Goal: Task Accomplishment & Management: Use online tool/utility

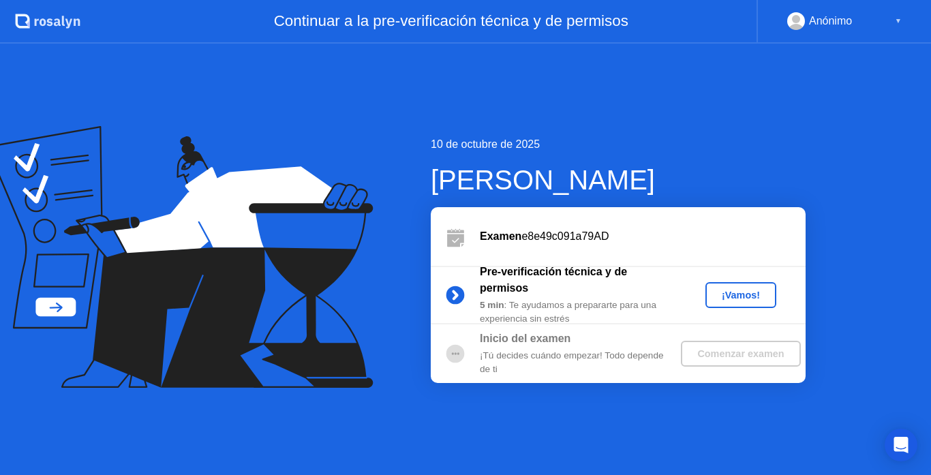
click at [501, 219] on div "Examen e8e49c091a79AD" at bounding box center [618, 236] width 375 height 59
click at [530, 348] on div "Inicio del examen ¡Tú decides cuándo empezar! Todo depende de ti" at bounding box center [578, 354] width 196 height 46
click at [900, 16] on div "▼" at bounding box center [898, 21] width 7 height 18
click at [804, 29] on rect at bounding box center [796, 24] width 22 height 20
click at [820, 20] on div "Anónimo" at bounding box center [830, 21] width 43 height 18
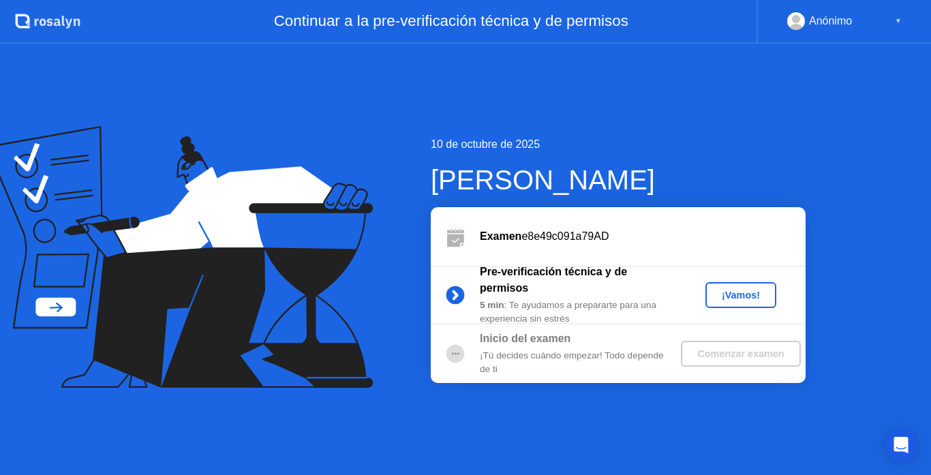
click at [734, 300] on div "¡Vamos!" at bounding box center [741, 295] width 60 height 11
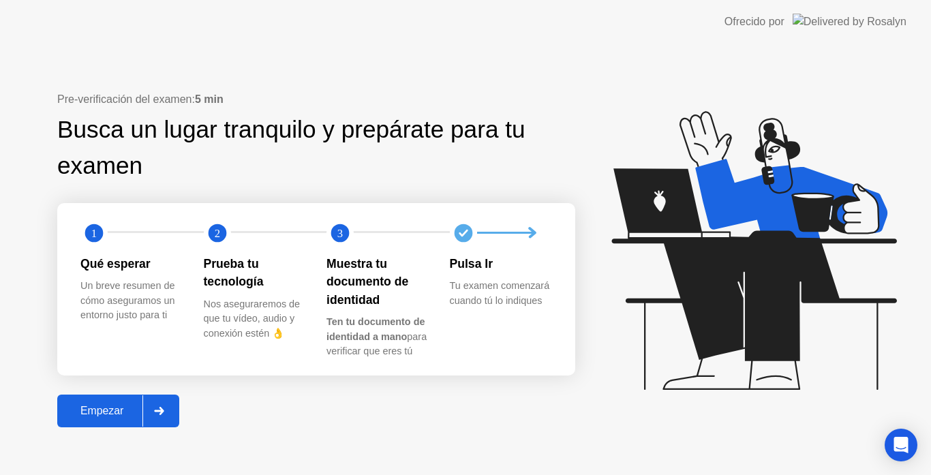
click at [162, 410] on icon at bounding box center [159, 411] width 10 height 8
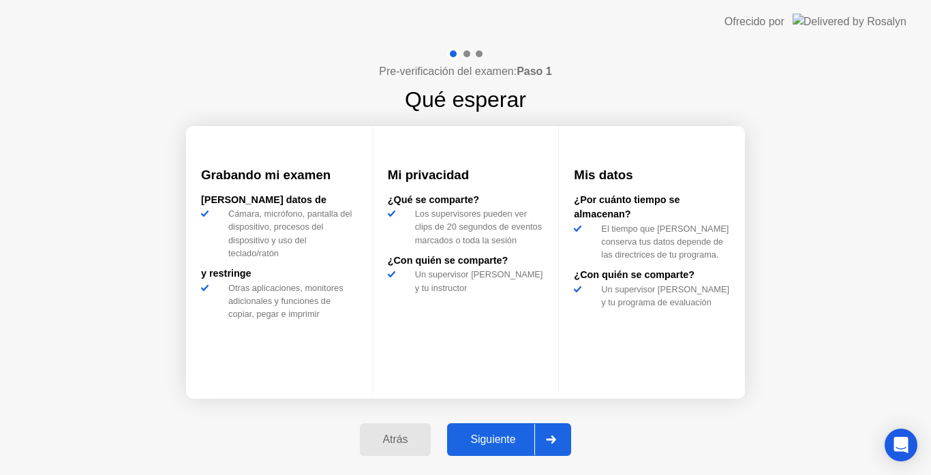
click at [505, 440] on div "Siguiente" at bounding box center [492, 439] width 83 height 12
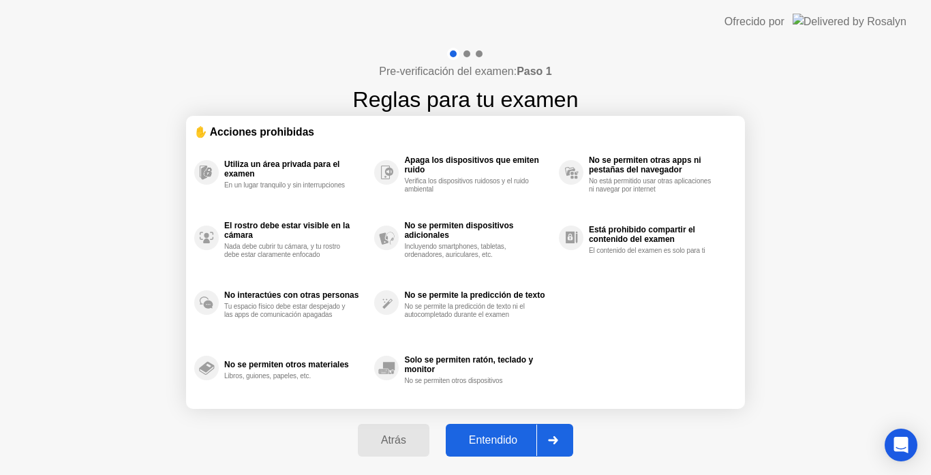
click at [505, 440] on div "Entendido" at bounding box center [493, 440] width 87 height 12
select select "**********"
select select "*******"
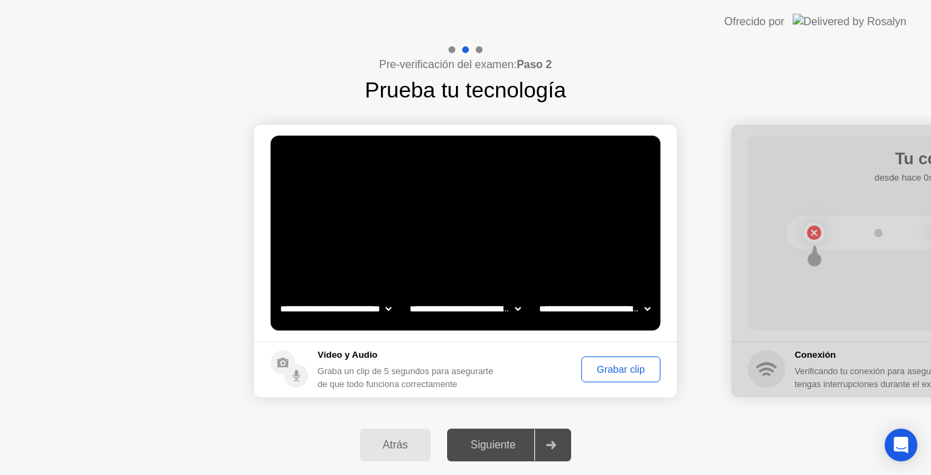
click at [629, 369] on div "Grabar clip" at bounding box center [621, 369] width 70 height 11
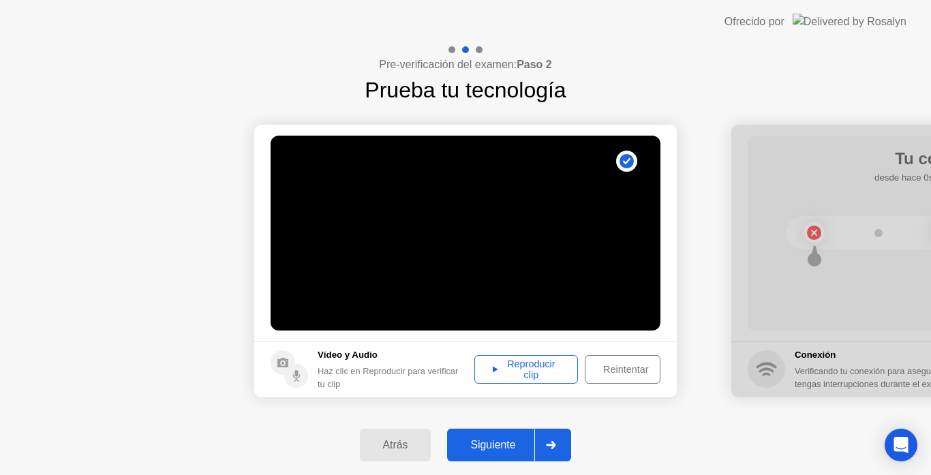
click at [496, 367] on div "Reproducir clip" at bounding box center [526, 369] width 94 height 22
click at [511, 453] on button "Siguiente" at bounding box center [509, 445] width 124 height 33
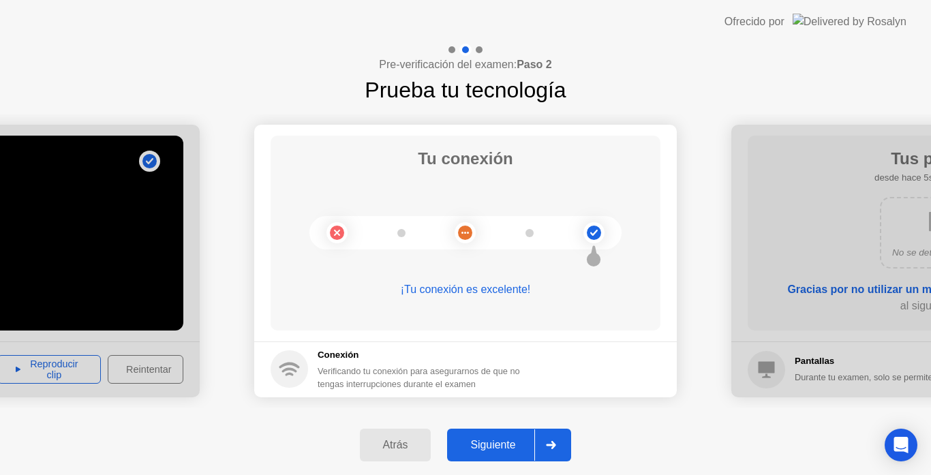
click at [517, 447] on div "Siguiente" at bounding box center [492, 445] width 83 height 12
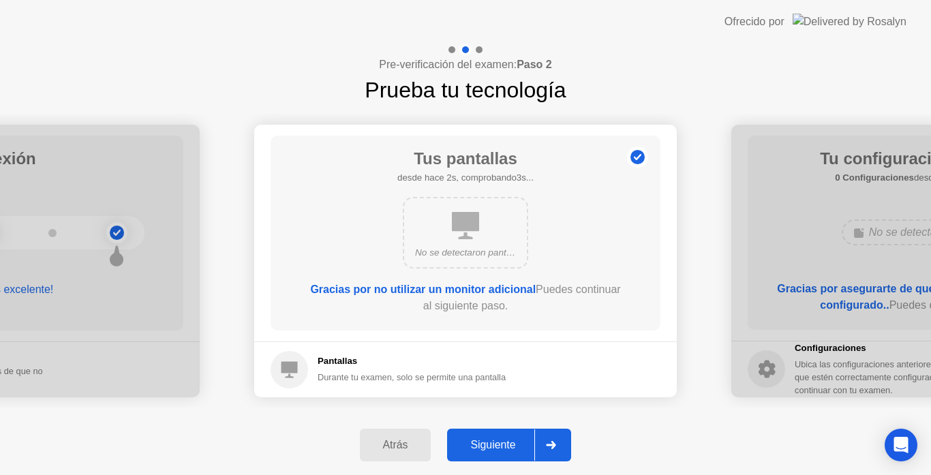
click at [517, 447] on div "Siguiente" at bounding box center [492, 445] width 83 height 12
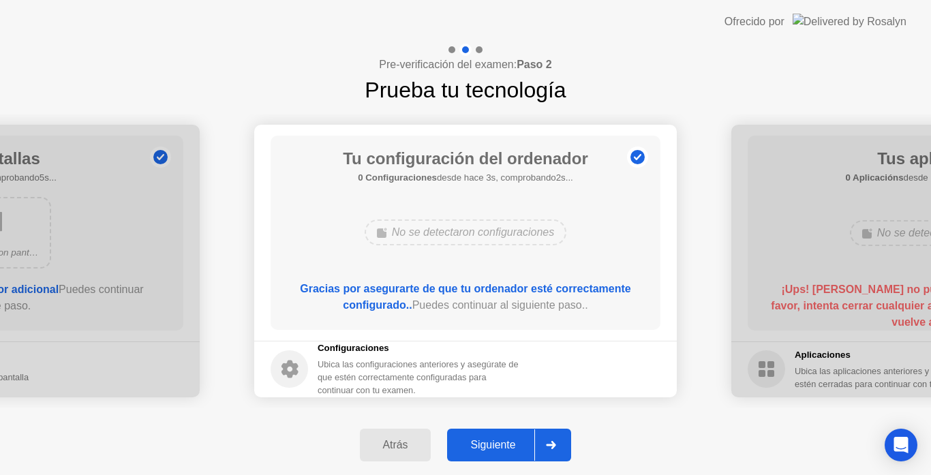
click at [517, 447] on div "Siguiente" at bounding box center [492, 445] width 83 height 12
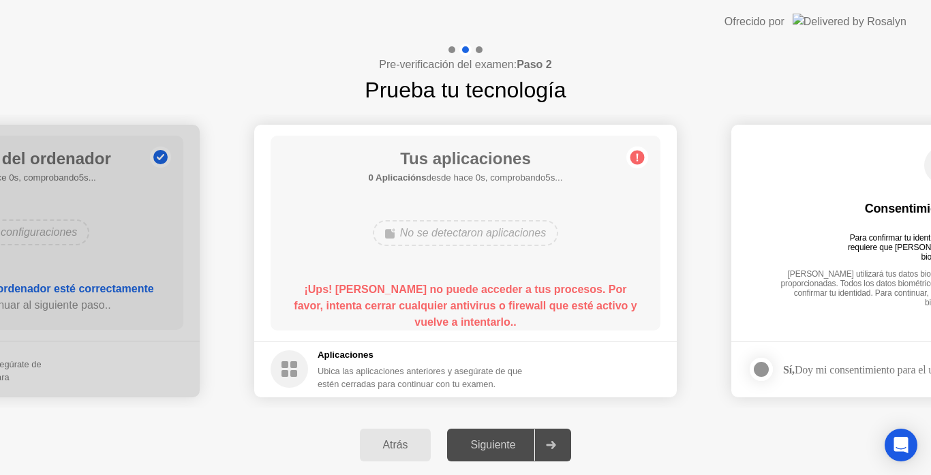
click at [445, 318] on b "¡Ups! [PERSON_NAME] no puede acceder a tus procesos. Por favor, intenta cerrar …" at bounding box center [465, 306] width 343 height 44
